Goal: Information Seeking & Learning: Learn about a topic

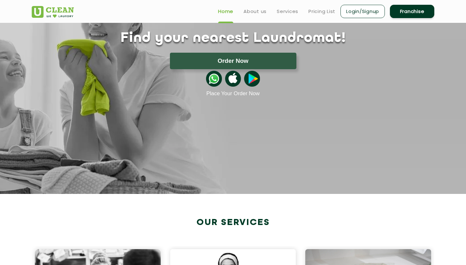
scroll to position [6, 0]
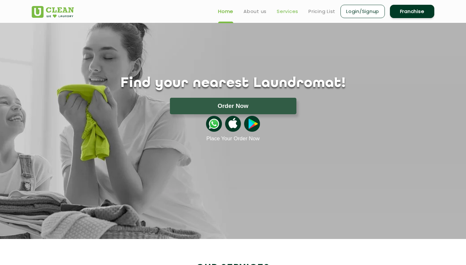
click at [289, 10] on link "Services" at bounding box center [288, 12] width 22 height 8
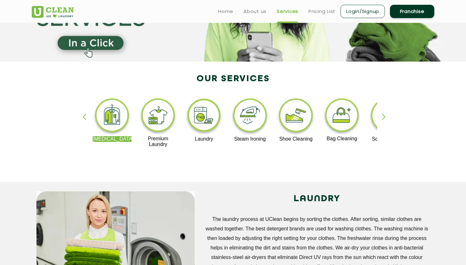
scroll to position [64, 0]
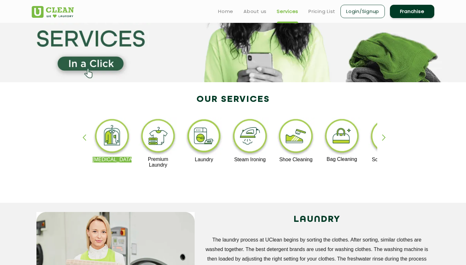
click at [209, 139] on img at bounding box center [203, 136] width 39 height 39
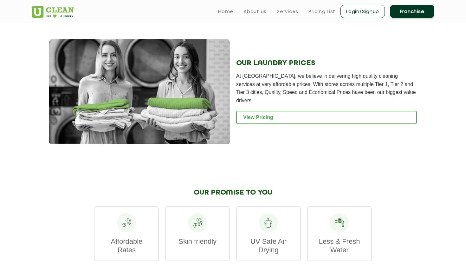
scroll to position [815, 0]
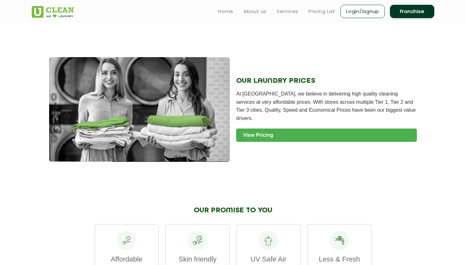
click at [274, 130] on link "View Pricing" at bounding box center [326, 134] width 181 height 13
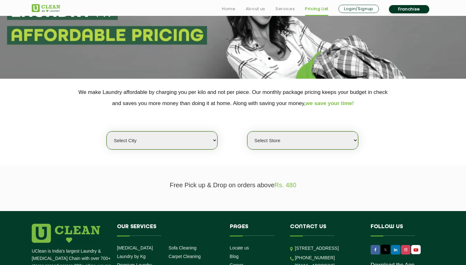
scroll to position [107, 0]
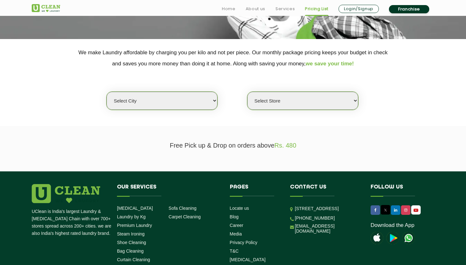
click at [184, 98] on select "Select city [GEOGRAPHIC_DATA] [GEOGRAPHIC_DATA] [GEOGRAPHIC_DATA] [GEOGRAPHIC_D…" at bounding box center [161, 101] width 111 height 18
select select "50"
click at [106, 92] on select "Select city [GEOGRAPHIC_DATA] [GEOGRAPHIC_DATA] [GEOGRAPHIC_DATA] [GEOGRAPHIC_D…" at bounding box center [161, 101] width 111 height 18
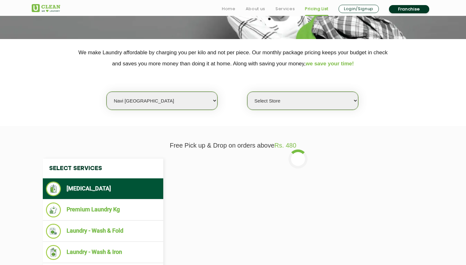
click at [267, 105] on select "Select Store [GEOGRAPHIC_DATA] Sector 8 UClean Sector 44 Seawoods [GEOGRAPHIC_D…" at bounding box center [302, 101] width 111 height 18
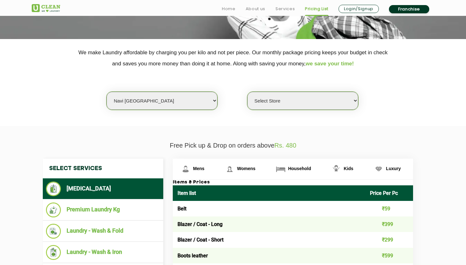
select select "460"
click at [247, 92] on select "Select Store [GEOGRAPHIC_DATA] Sector 8 UClean Sector 44 Seawoods [GEOGRAPHIC_D…" at bounding box center [302, 101] width 111 height 18
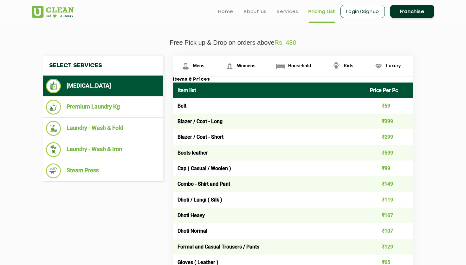
scroll to position [214, 0]
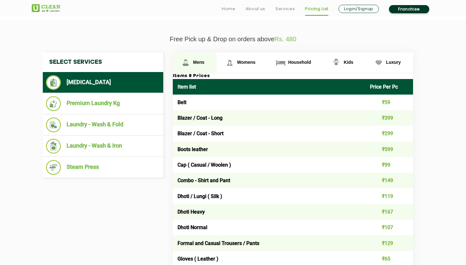
click at [203, 66] on link "Mens" at bounding box center [195, 62] width 44 height 21
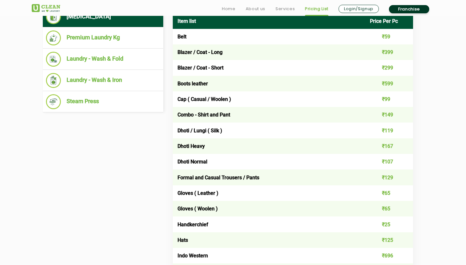
scroll to position [280, 0]
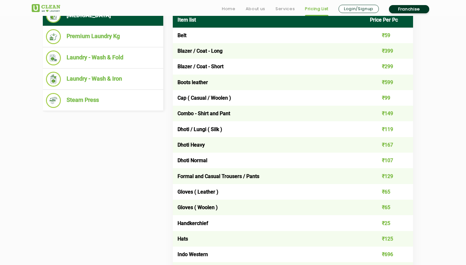
click at [183, 96] on td "Cap ( Casual / Woolen )" at bounding box center [269, 98] width 192 height 16
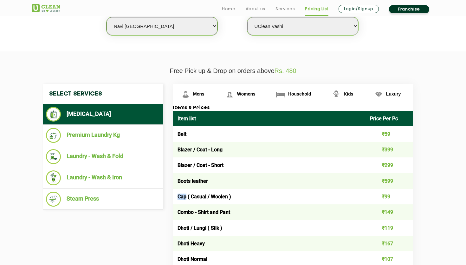
scroll to position [182, 0]
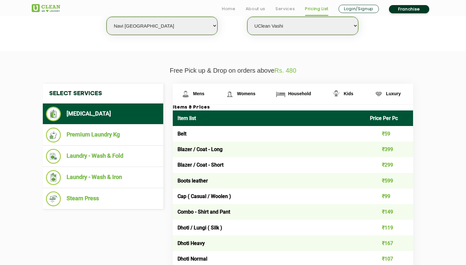
click at [181, 73] on p "Free Pick up & Drop on orders above Rs. 480" at bounding box center [233, 70] width 402 height 7
click at [161, 71] on p "Free Pick up & Drop on orders above Rs. 480" at bounding box center [233, 70] width 402 height 7
drag, startPoint x: 161, startPoint y: 71, endPoint x: 307, endPoint y: 74, distance: 146.4
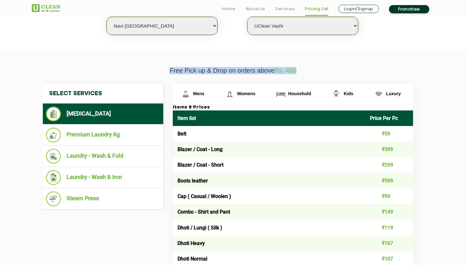
click at [307, 74] on p "Free Pick up & Drop on orders above Rs. 480" at bounding box center [233, 70] width 402 height 7
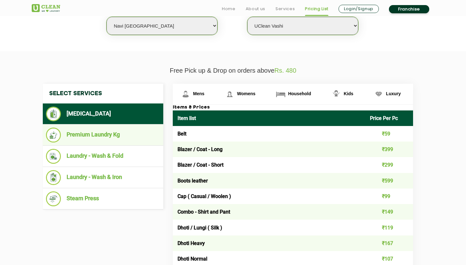
click at [93, 132] on li "Premium Laundry Kg" at bounding box center [103, 134] width 114 height 15
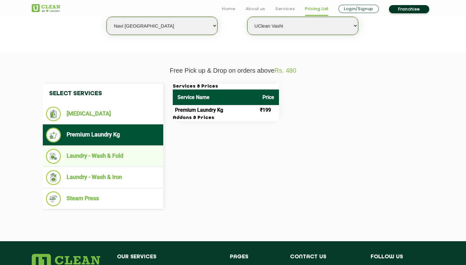
click at [114, 159] on li "Laundry - Wash & Fold" at bounding box center [103, 156] width 114 height 15
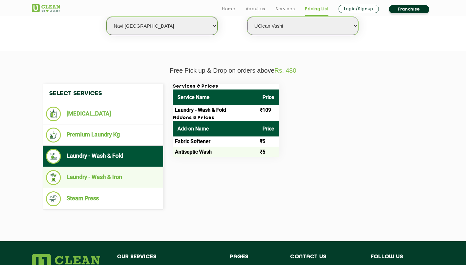
click at [112, 176] on li "Laundry - Wash & Iron" at bounding box center [103, 177] width 114 height 15
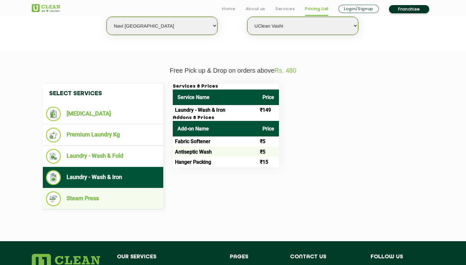
click at [114, 201] on li "Steam Press" at bounding box center [103, 198] width 114 height 15
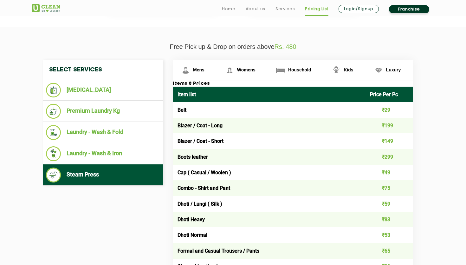
scroll to position [208, 0]
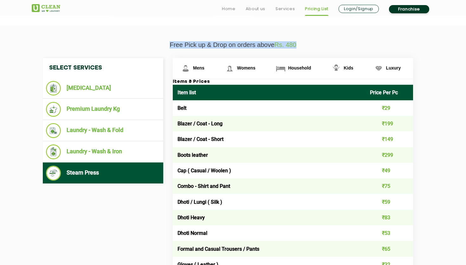
drag, startPoint x: 166, startPoint y: 44, endPoint x: 363, endPoint y: 43, distance: 197.1
click at [364, 44] on p "Free Pick up & Drop on orders above Rs. 480" at bounding box center [233, 44] width 402 height 7
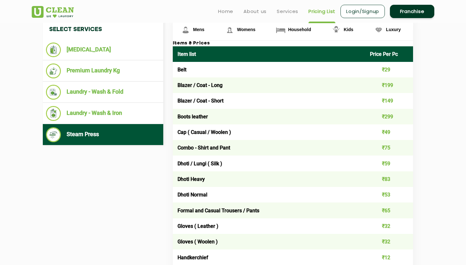
scroll to position [171, 0]
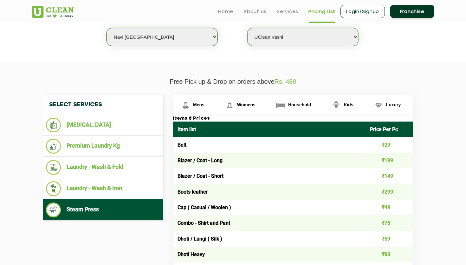
click at [184, 147] on td "Belt" at bounding box center [269, 145] width 192 height 16
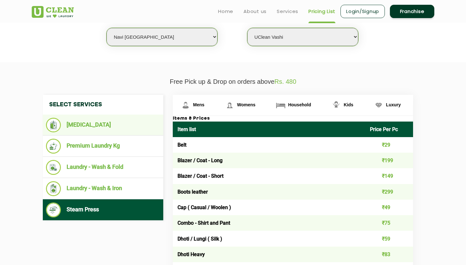
click at [81, 128] on li "[MEDICAL_DATA]" at bounding box center [103, 125] width 114 height 15
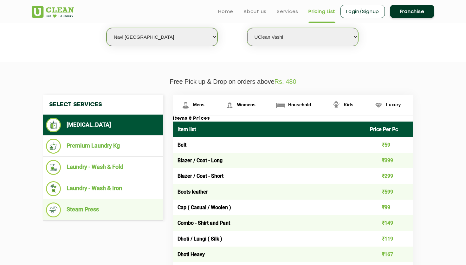
click at [78, 212] on li "Steam Press" at bounding box center [103, 209] width 114 height 15
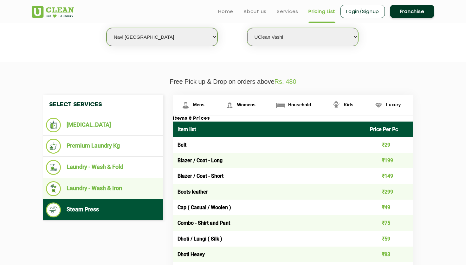
click at [146, 191] on li "Laundry - Wash & Iron" at bounding box center [103, 188] width 114 height 15
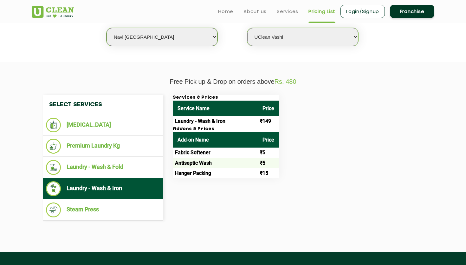
click at [265, 122] on td "₹149" at bounding box center [268, 121] width 21 height 10
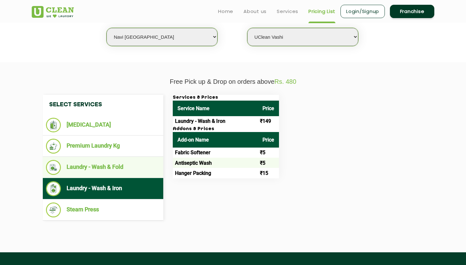
click at [112, 167] on li "Laundry - Wash & Fold" at bounding box center [103, 167] width 114 height 15
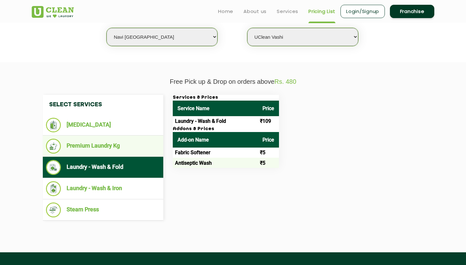
click at [96, 144] on li "Premium Laundry Kg" at bounding box center [103, 145] width 114 height 15
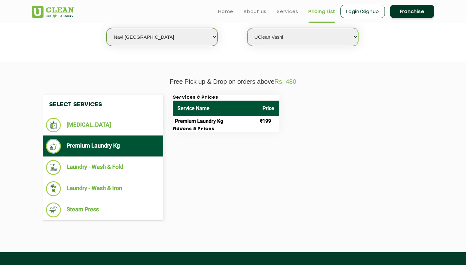
click at [268, 120] on td "₹199" at bounding box center [268, 121] width 21 height 10
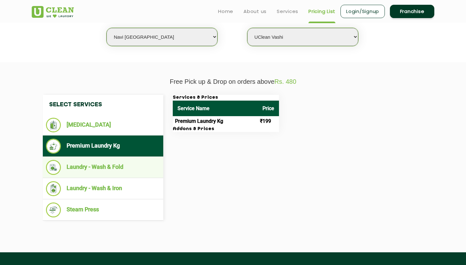
click at [120, 174] on li "Laundry - Wash & Fold" at bounding box center [103, 167] width 114 height 15
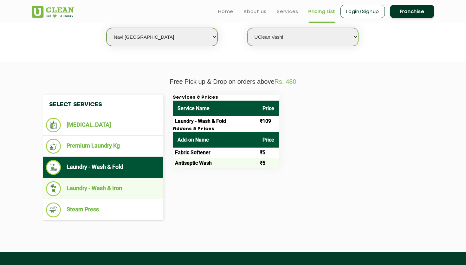
click at [129, 187] on li "Laundry - Wash & Iron" at bounding box center [103, 188] width 114 height 15
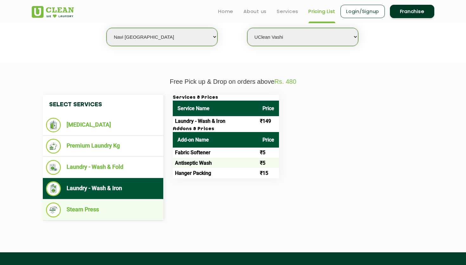
click at [115, 211] on li "Steam Press" at bounding box center [103, 209] width 114 height 15
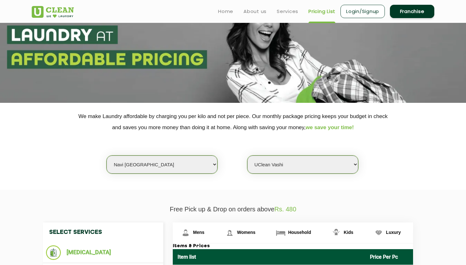
scroll to position [0, 0]
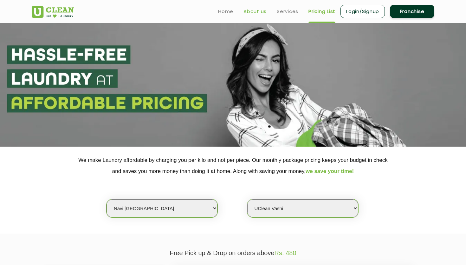
click at [256, 12] on link "About us" at bounding box center [254, 12] width 23 height 8
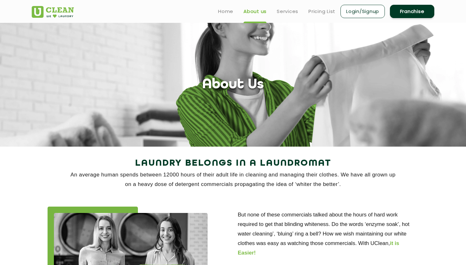
click at [283, 18] on ul "Home About us Services Pricing List Login/Signup Franchise" at bounding box center [323, 11] width 221 height 15
click at [286, 10] on link "Services" at bounding box center [288, 12] width 22 height 8
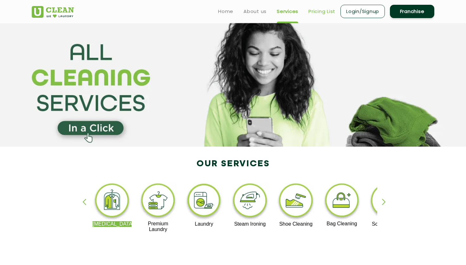
click at [318, 10] on link "Pricing List" at bounding box center [321, 12] width 27 height 8
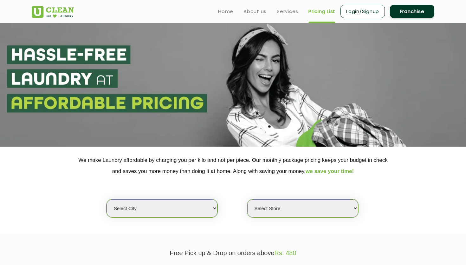
click at [237, 10] on ul "Home About us Services Pricing List Login/Signup Franchise" at bounding box center [323, 11] width 221 height 15
click at [254, 10] on link "About us" at bounding box center [254, 12] width 23 height 8
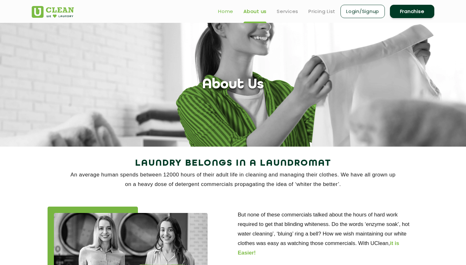
click at [232, 10] on link "Home" at bounding box center [225, 12] width 15 height 8
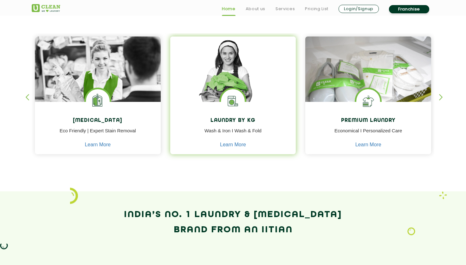
scroll to position [265, 0]
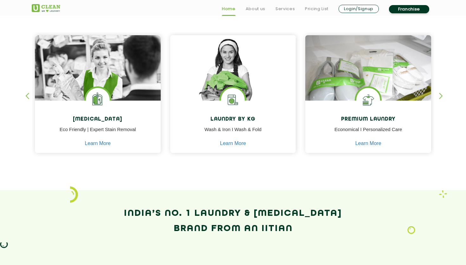
click at [440, 98] on div "button" at bounding box center [444, 101] width 10 height 17
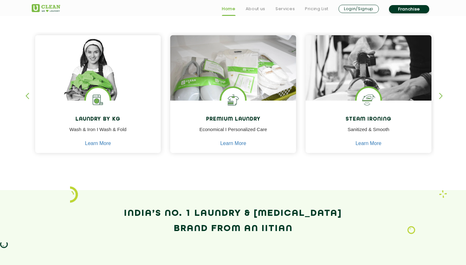
click at [440, 98] on div "button" at bounding box center [444, 101] width 10 height 17
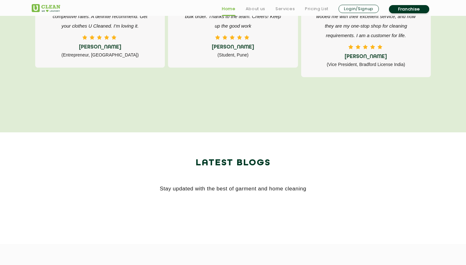
scroll to position [1113, 0]
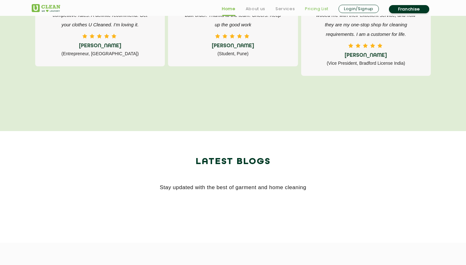
click at [324, 10] on link "Pricing List" at bounding box center [316, 9] width 23 height 8
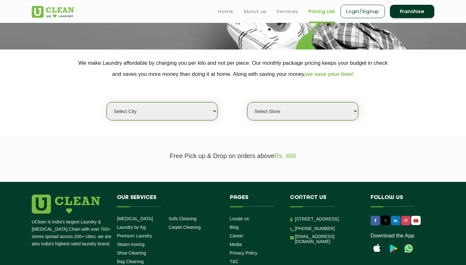
scroll to position [75, 0]
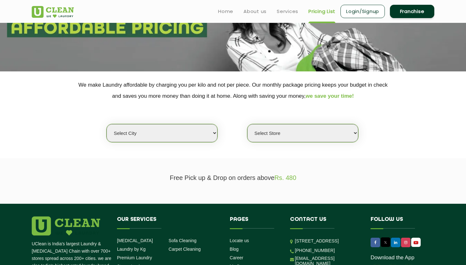
click at [194, 138] on select "Select city [GEOGRAPHIC_DATA] [GEOGRAPHIC_DATA] [GEOGRAPHIC_DATA] [GEOGRAPHIC_D…" at bounding box center [161, 133] width 111 height 18
click at [194, 140] on select "Select city [GEOGRAPHIC_DATA] [GEOGRAPHIC_DATA] [GEOGRAPHIC_DATA] [GEOGRAPHIC_D…" at bounding box center [161, 133] width 111 height 18
select select "50"
click at [106, 124] on select "Select city [GEOGRAPHIC_DATA] [GEOGRAPHIC_DATA] [GEOGRAPHIC_DATA] [GEOGRAPHIC_D…" at bounding box center [161, 133] width 111 height 18
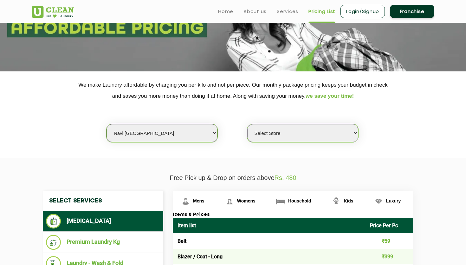
click at [294, 133] on select "Select Store [GEOGRAPHIC_DATA] Sector 8 UClean Sector 44 Seawoods [GEOGRAPHIC_D…" at bounding box center [302, 133] width 111 height 18
select select "460"
click at [247, 124] on select "Select Store [GEOGRAPHIC_DATA] Sector 8 UClean Sector 44 Seawoods [GEOGRAPHIC_D…" at bounding box center [302, 133] width 111 height 18
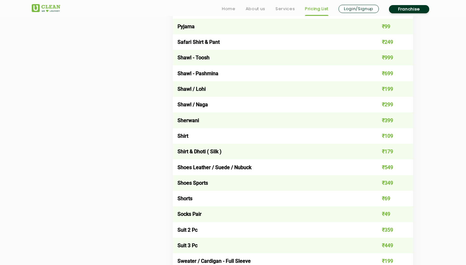
scroll to position [843, 0]
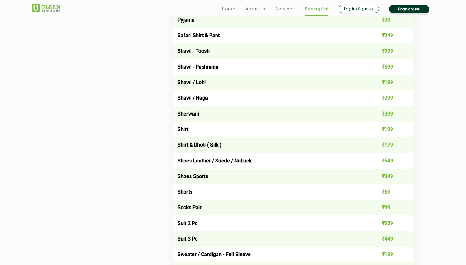
click at [389, 178] on td "₹349" at bounding box center [389, 176] width 48 height 16
click at [387, 177] on td "₹349" at bounding box center [389, 176] width 48 height 16
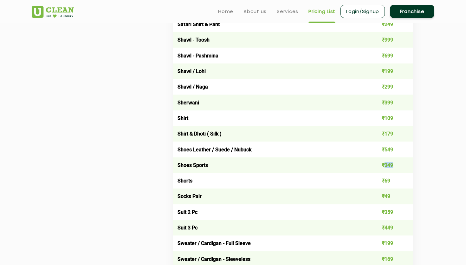
scroll to position [851, 0]
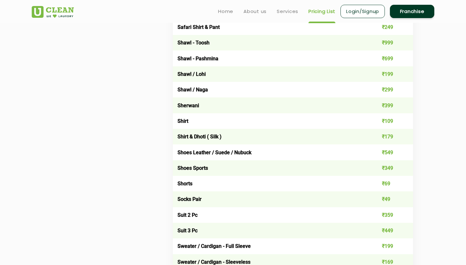
click at [198, 152] on td "Shoes Leather / Suede / Nubuck" at bounding box center [269, 152] width 192 height 16
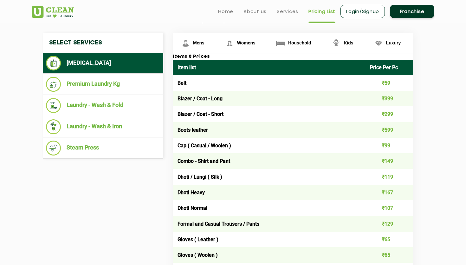
scroll to position [230, 0]
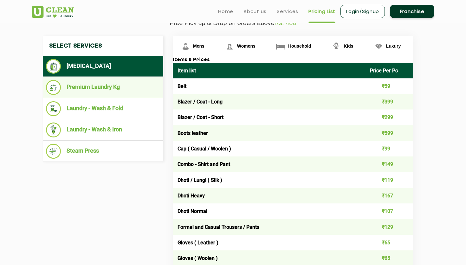
click at [103, 85] on li "Premium Laundry Kg" at bounding box center [103, 87] width 114 height 15
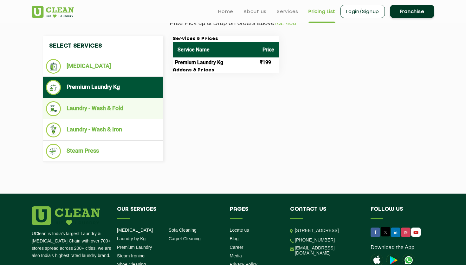
click at [122, 113] on li "Laundry - Wash & Fold" at bounding box center [103, 108] width 114 height 15
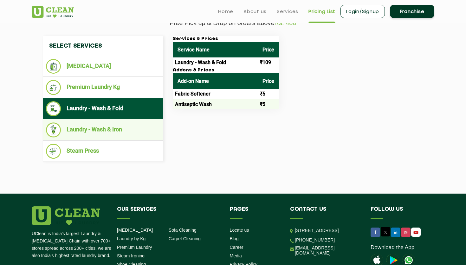
click at [132, 125] on li "Laundry - Wash & Iron" at bounding box center [103, 129] width 114 height 15
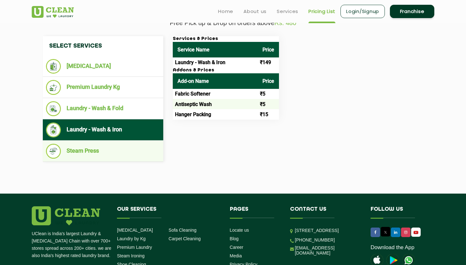
click at [134, 149] on li "Steam Press" at bounding box center [103, 151] width 114 height 15
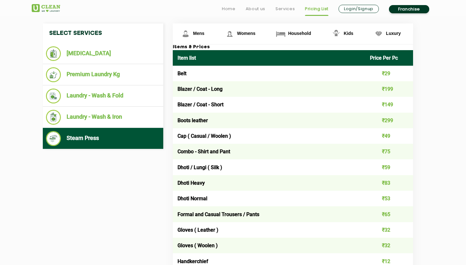
scroll to position [240, 0]
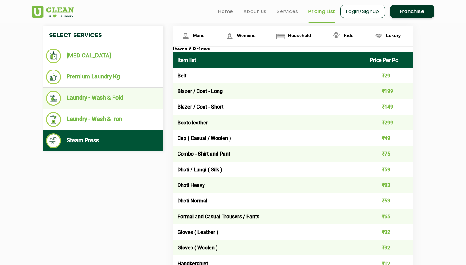
click at [103, 97] on li "Laundry - Wash & Fold" at bounding box center [103, 98] width 114 height 15
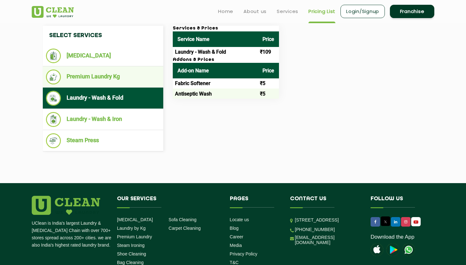
click at [121, 82] on li "Premium Laundry Kg" at bounding box center [103, 76] width 114 height 15
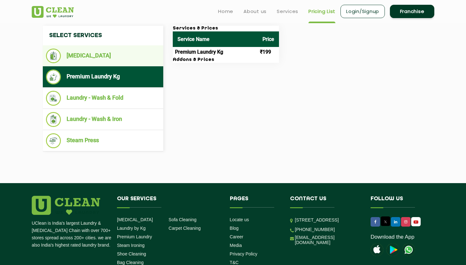
click at [112, 61] on li "[MEDICAL_DATA]" at bounding box center [103, 55] width 114 height 15
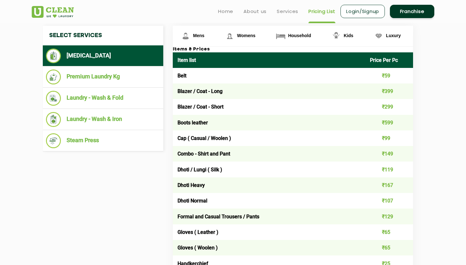
scroll to position [238, 0]
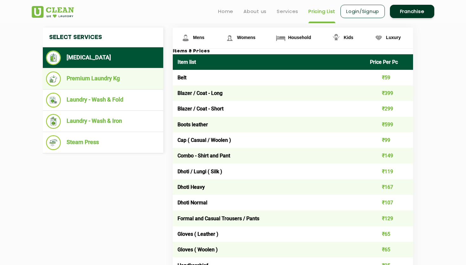
click at [121, 85] on li "Premium Laundry Kg" at bounding box center [103, 78] width 114 height 15
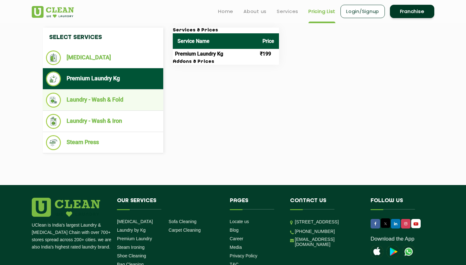
click at [125, 95] on li "Laundry - Wash & Fold" at bounding box center [103, 100] width 114 height 15
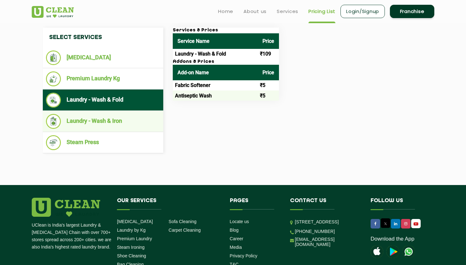
click at [133, 119] on li "Laundry - Wash & Iron" at bounding box center [103, 121] width 114 height 15
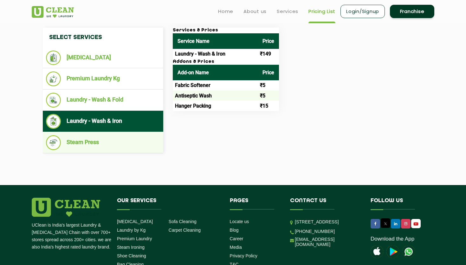
click at [133, 133] on ul "Steam Press" at bounding box center [103, 142] width 120 height 21
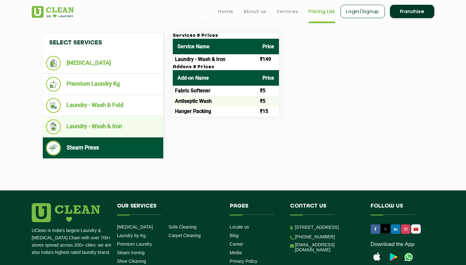
scroll to position [232, 0]
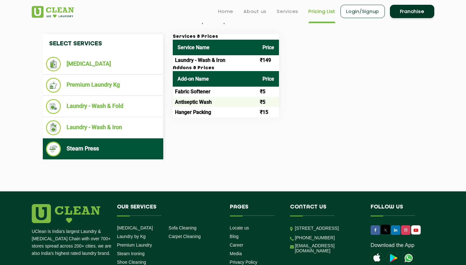
click at [253, 59] on td "Laundry - Wash & Iron" at bounding box center [215, 60] width 85 height 10
click at [247, 63] on td "Laundry - Wash & Iron" at bounding box center [215, 60] width 85 height 10
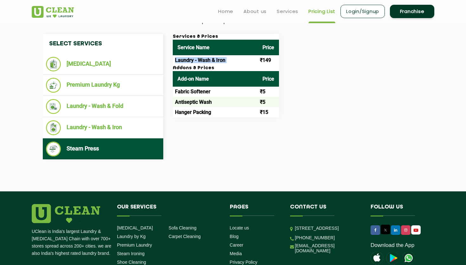
click at [247, 63] on td "Laundry - Wash & Iron" at bounding box center [215, 60] width 85 height 10
click at [214, 91] on td "Fabric Softener" at bounding box center [215, 92] width 85 height 10
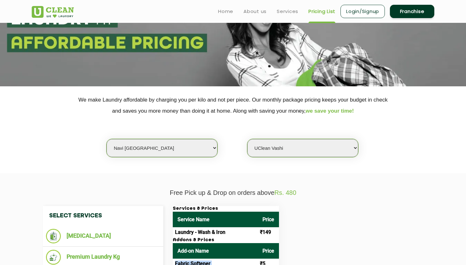
scroll to position [0, 0]
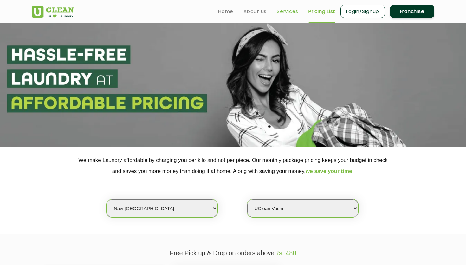
click at [286, 10] on link "Services" at bounding box center [288, 12] width 22 height 8
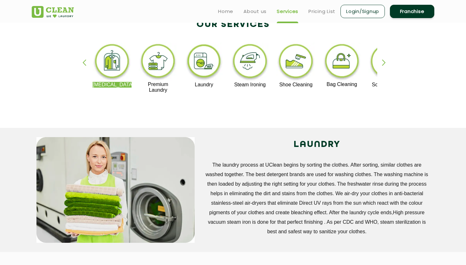
scroll to position [112, 0]
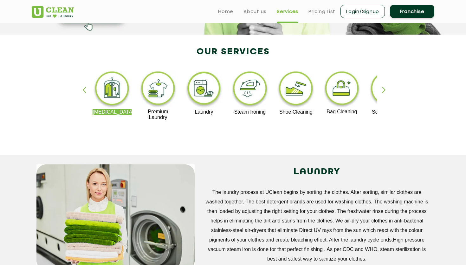
click at [385, 92] on div "button" at bounding box center [387, 95] width 10 height 17
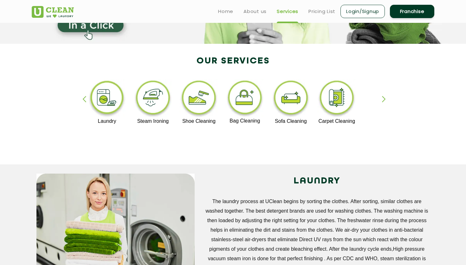
scroll to position [0, 0]
